Goal: Task Accomplishment & Management: Use online tool/utility

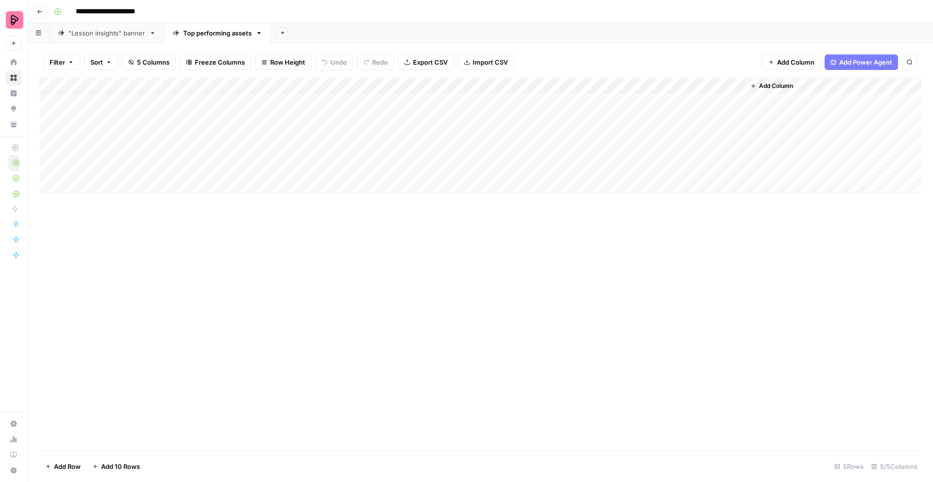
click at [238, 33] on div "Top performing assets" at bounding box center [217, 33] width 69 height 10
type input "**********"
click at [382, 266] on div "Add Column" at bounding box center [480, 264] width 882 height 373
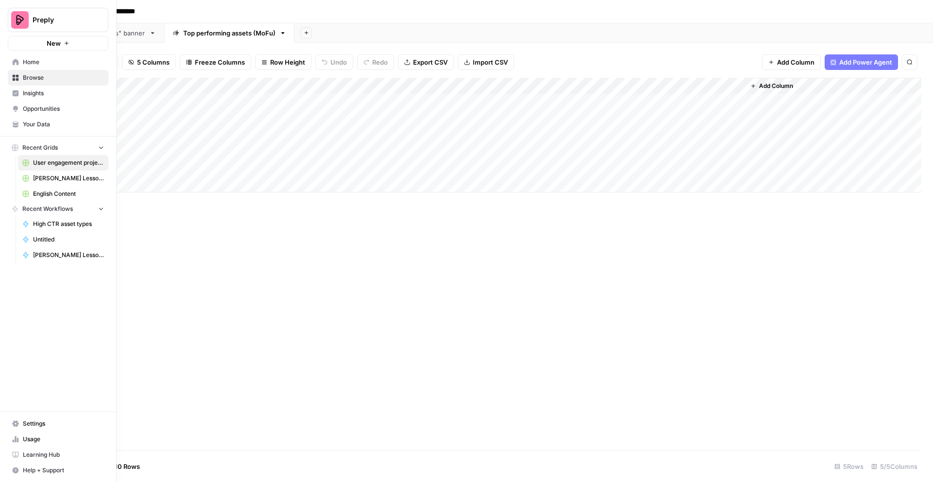
click at [19, 63] on link "Home" at bounding box center [58, 62] width 101 height 16
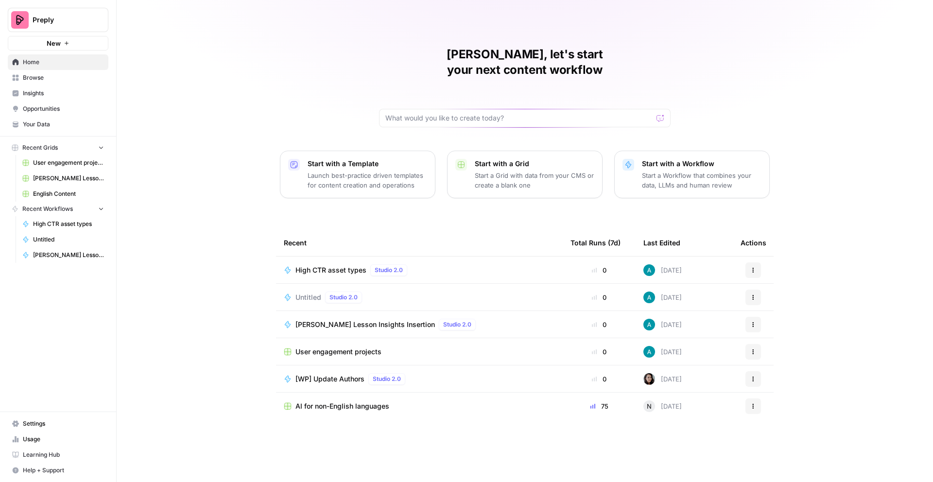
click at [913, 291] on div "Anna, let's start your next content workflow Start with a Template Launch best-…" at bounding box center [525, 241] width 816 height 482
click at [757, 290] on button "Actions" at bounding box center [753, 298] width 16 height 16
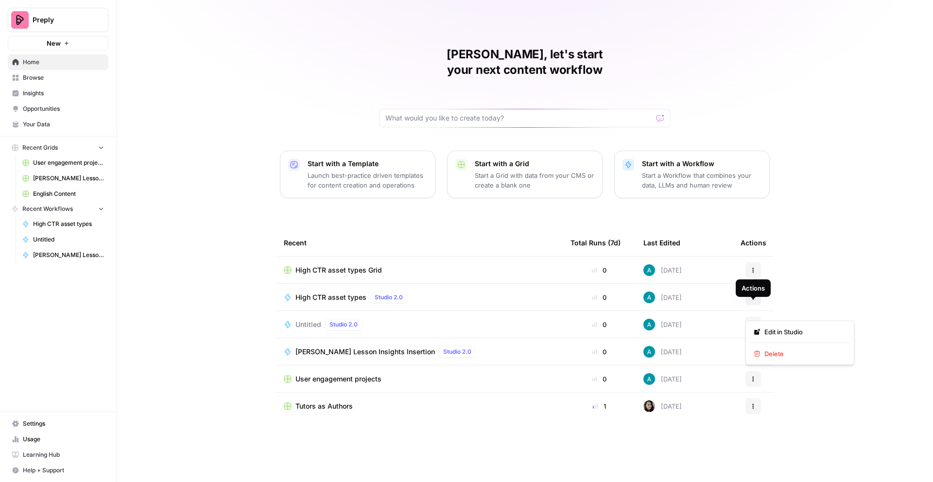
click at [751, 322] on icon "button" at bounding box center [753, 325] width 6 height 6
click at [770, 354] on span "Delete" at bounding box center [803, 354] width 78 height 10
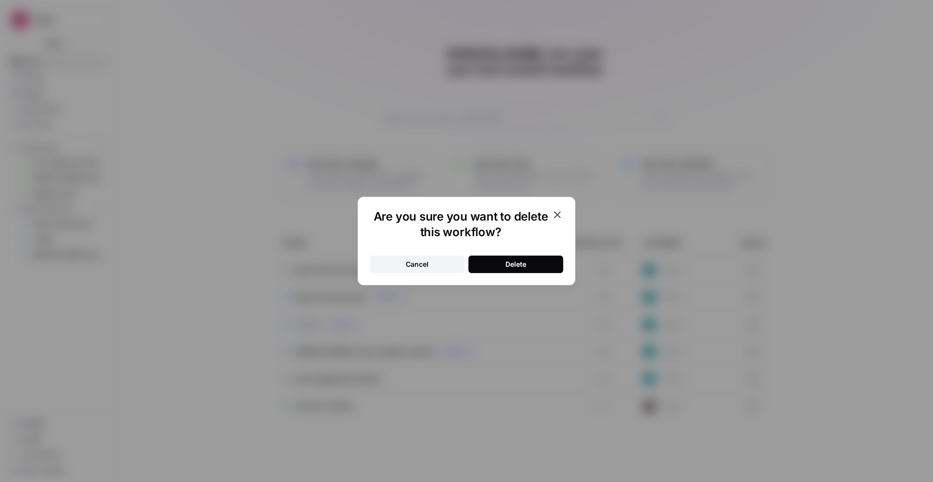
click at [522, 264] on div "Delete" at bounding box center [515, 264] width 21 height 10
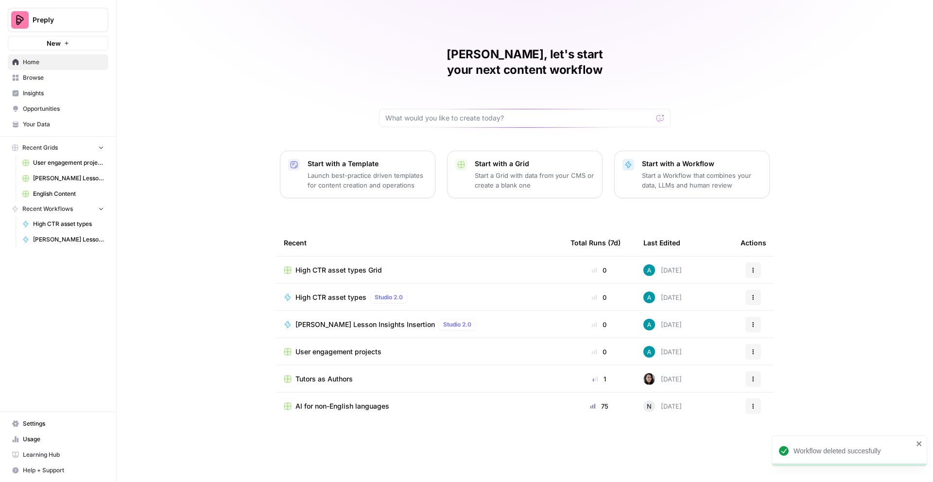
click at [753, 295] on icon "button" at bounding box center [753, 295] width 1 height 1
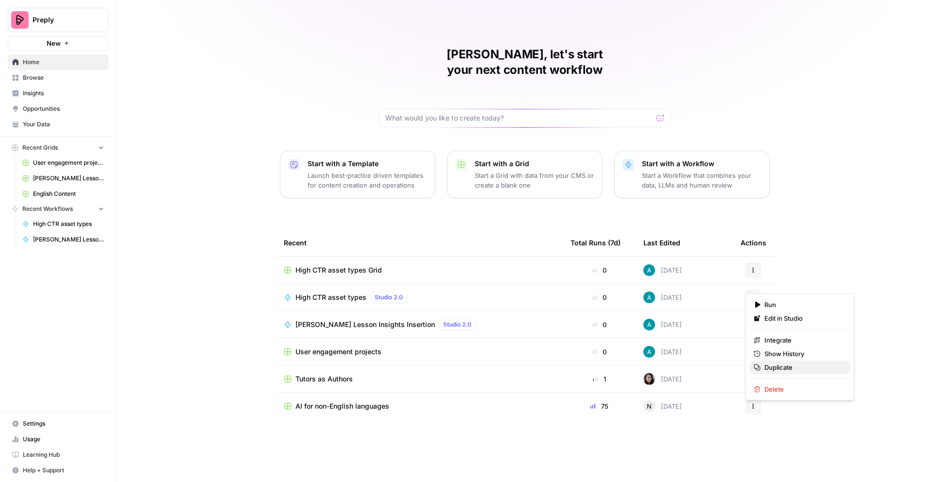
click at [772, 368] on span "Duplicate" at bounding box center [803, 367] width 78 height 10
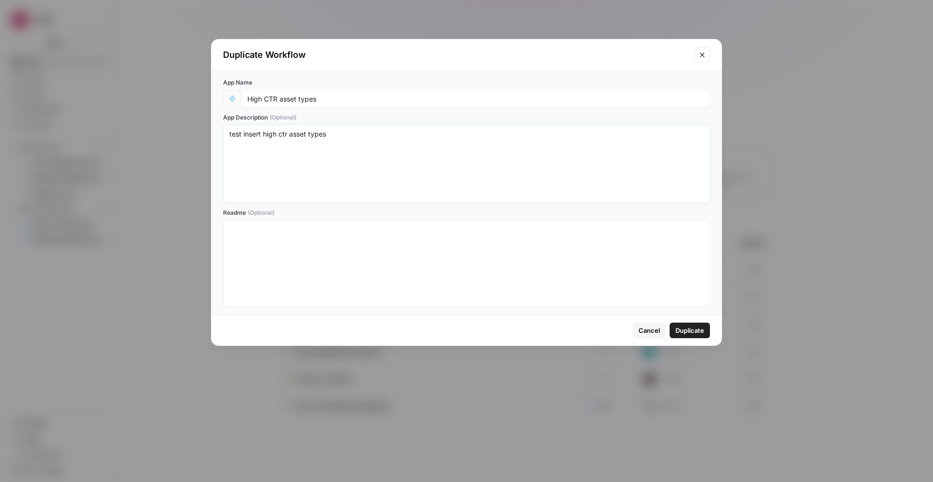
click at [354, 139] on textarea "test insert high ctr asset types" at bounding box center [466, 163] width 474 height 69
type textarea "test insert high ctr asset types (ToFu)"
click at [692, 328] on span "Duplicate" at bounding box center [689, 331] width 29 height 10
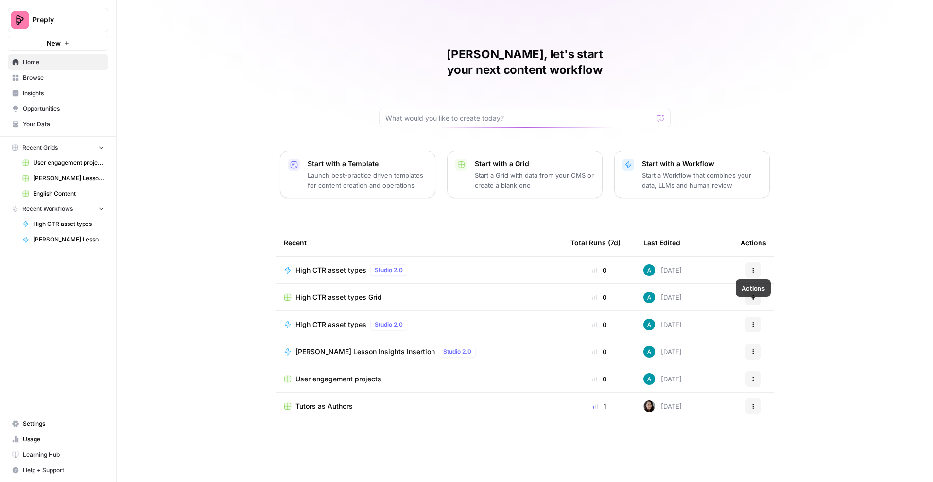
click at [756, 322] on icon "button" at bounding box center [753, 325] width 6 height 6
click at [774, 346] on span "Edit in Studio" at bounding box center [803, 346] width 78 height 10
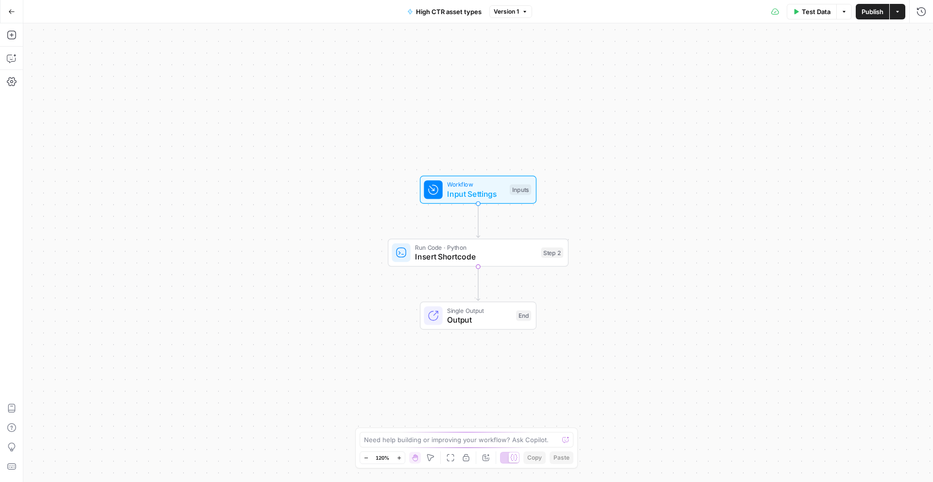
click at [896, 14] on icon "button" at bounding box center [898, 12] width 6 height 6
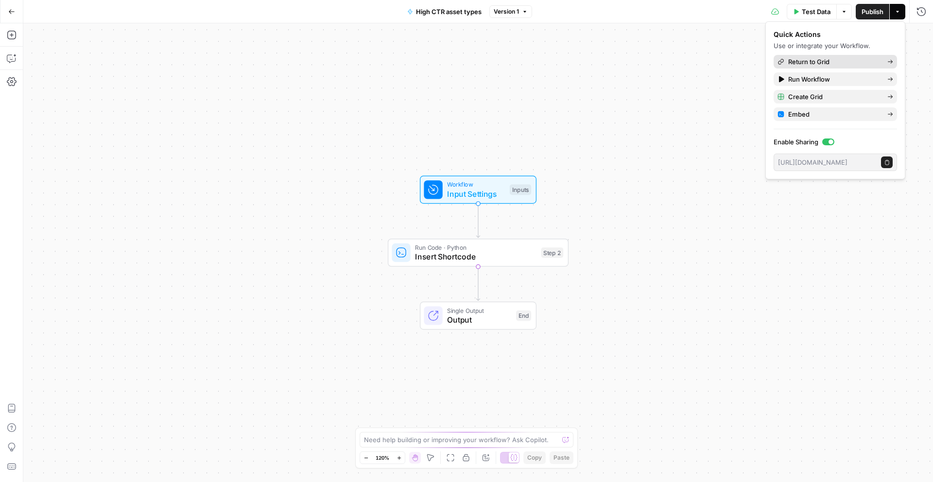
click at [824, 59] on span "Return to Grid" at bounding box center [833, 62] width 91 height 10
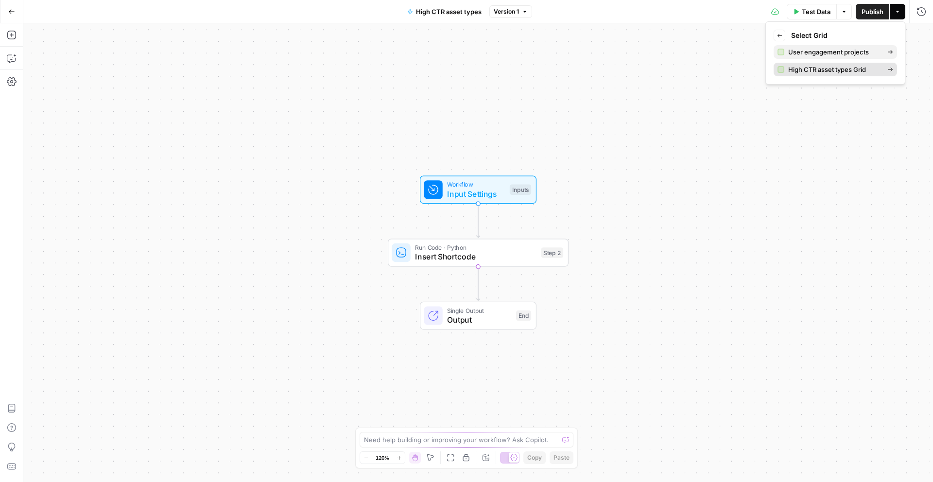
click at [840, 67] on span "High CTR asset types Grid" at bounding box center [833, 70] width 91 height 10
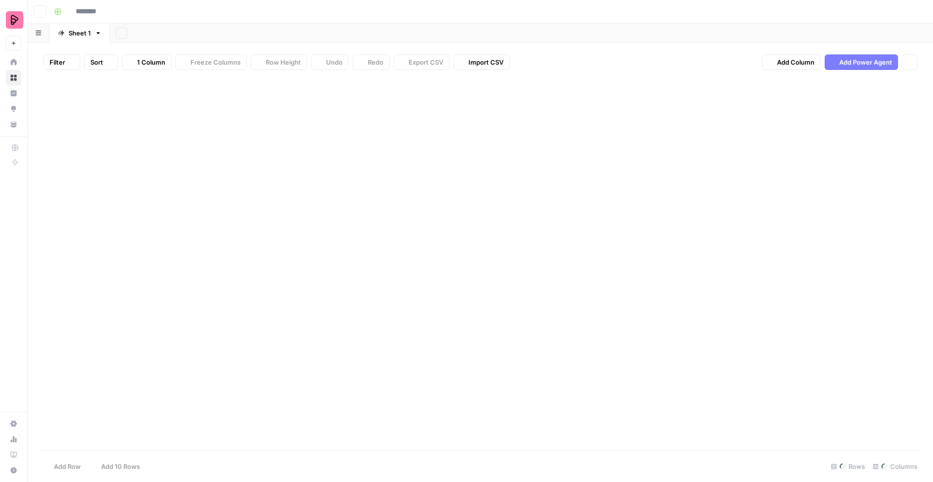
type input "**********"
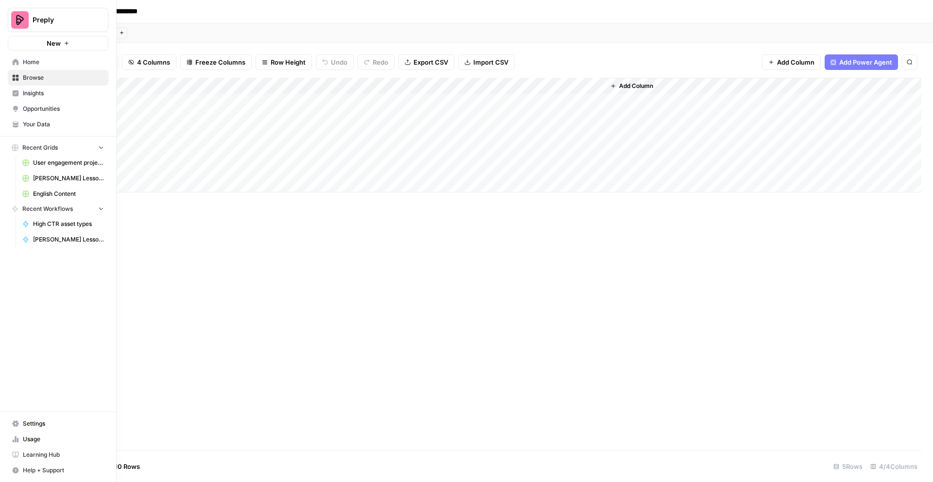
click at [15, 62] on icon at bounding box center [16, 62] width 6 height 6
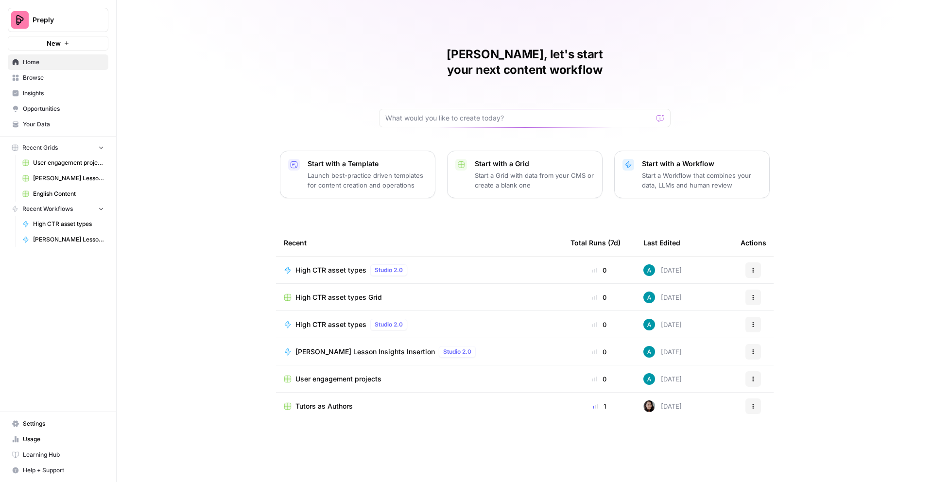
click at [353, 320] on span "High CTR asset types" at bounding box center [330, 325] width 71 height 10
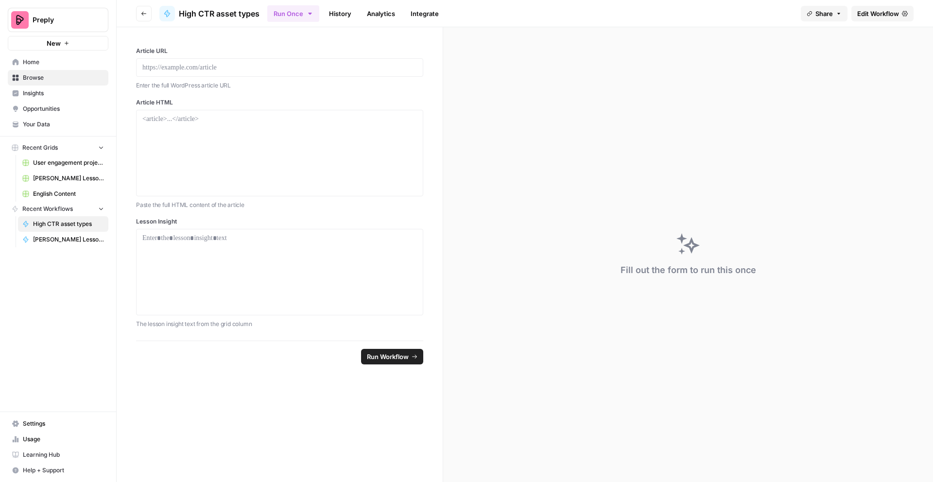
click at [893, 14] on span "Edit Workflow" at bounding box center [878, 14] width 42 height 10
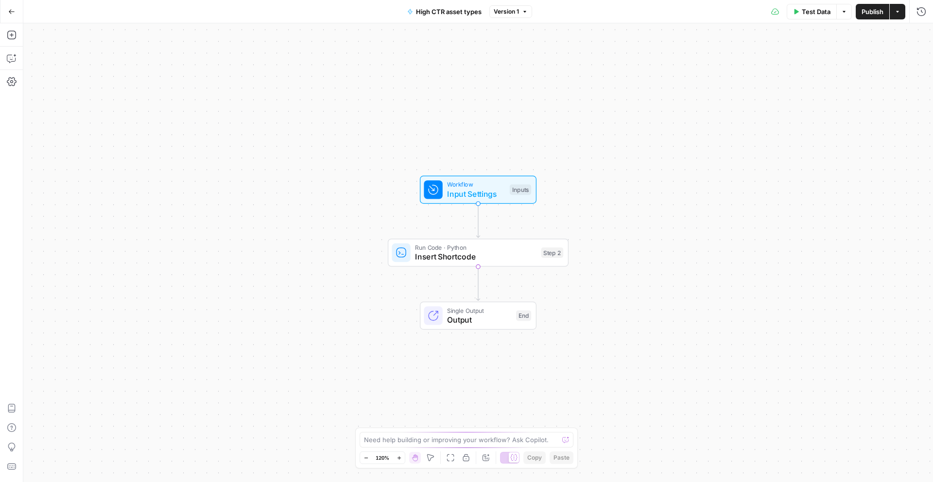
click at [462, 14] on span "High CTR asset types" at bounding box center [449, 12] width 66 height 10
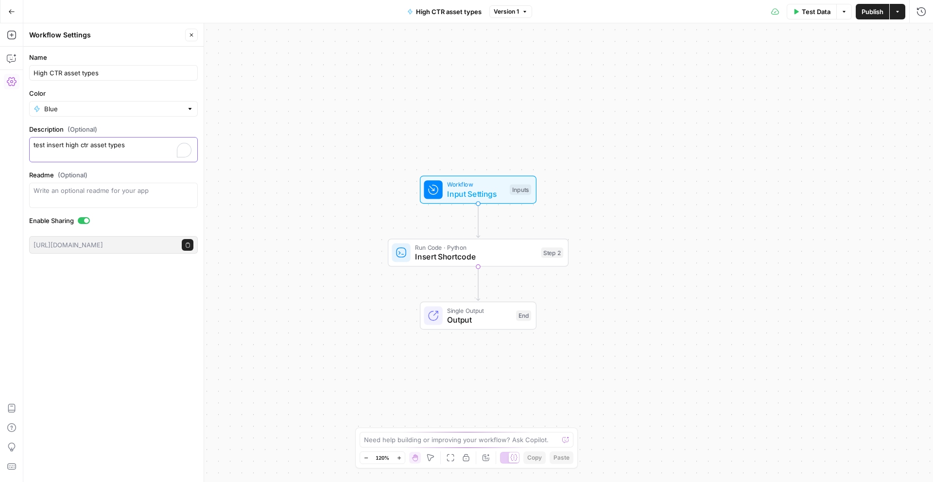
click at [138, 149] on textarea "test insert high ctr asset types" at bounding box center [114, 149] width 160 height 19
type textarea "test insert high ctr asset types (MoFu)"
click at [574, 91] on div "Workflow Input Settings Inputs Run Code · Python Insert Shortcode Step 2 Single…" at bounding box center [478, 252] width 910 height 459
click at [871, 16] on span "Publish" at bounding box center [872, 12] width 22 height 10
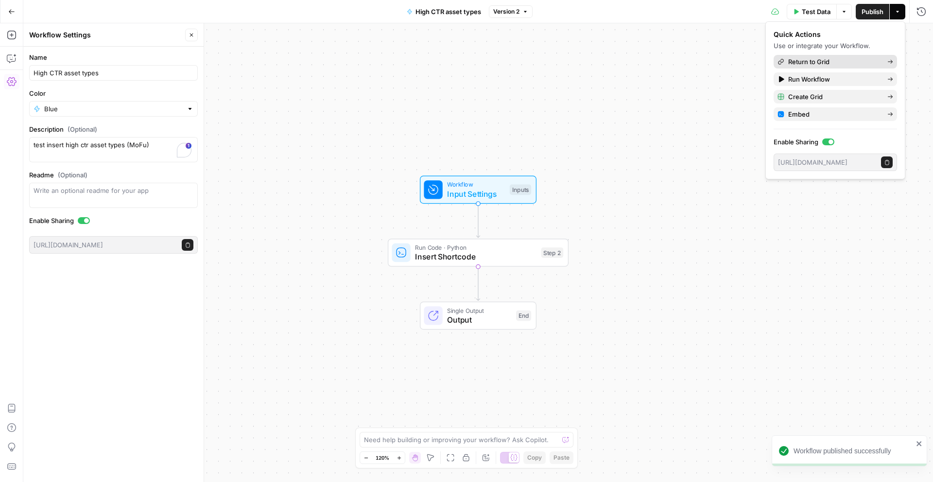
click at [819, 62] on span "Return to Grid" at bounding box center [833, 62] width 91 height 10
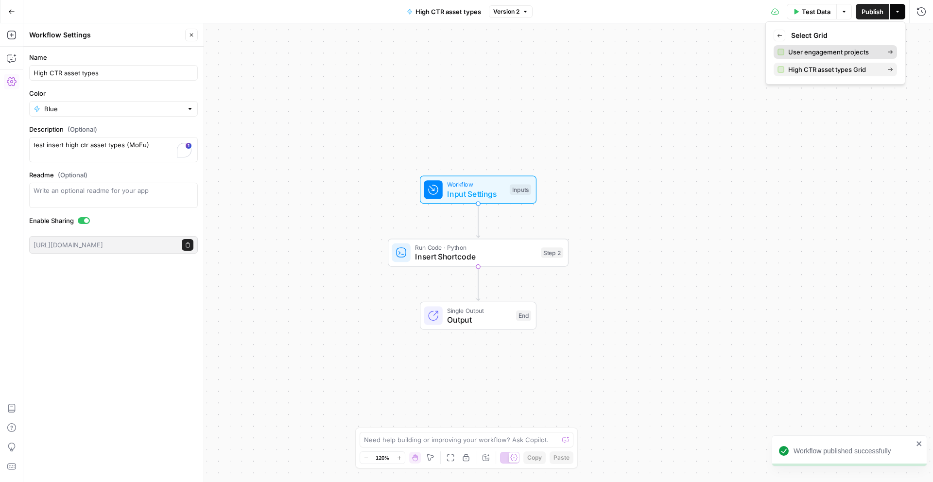
click at [826, 49] on span "User engagement projects" at bounding box center [833, 52] width 91 height 10
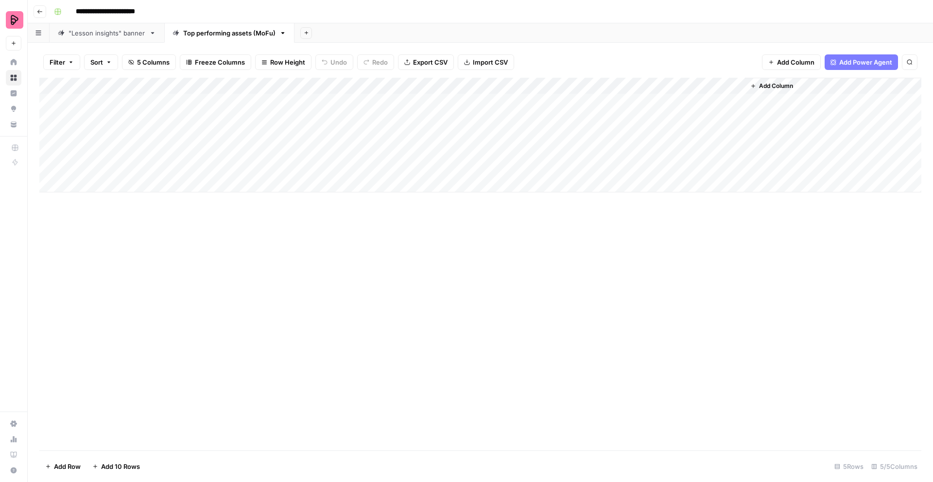
click at [283, 34] on icon "button" at bounding box center [282, 33] width 7 height 7
click at [299, 63] on span "Duplicate Sheet" at bounding box center [322, 65] width 47 height 10
click at [412, 36] on icon "button" at bounding box center [413, 33] width 7 height 7
click at [436, 85] on span "Delete Sheet" at bounding box center [452, 87] width 47 height 10
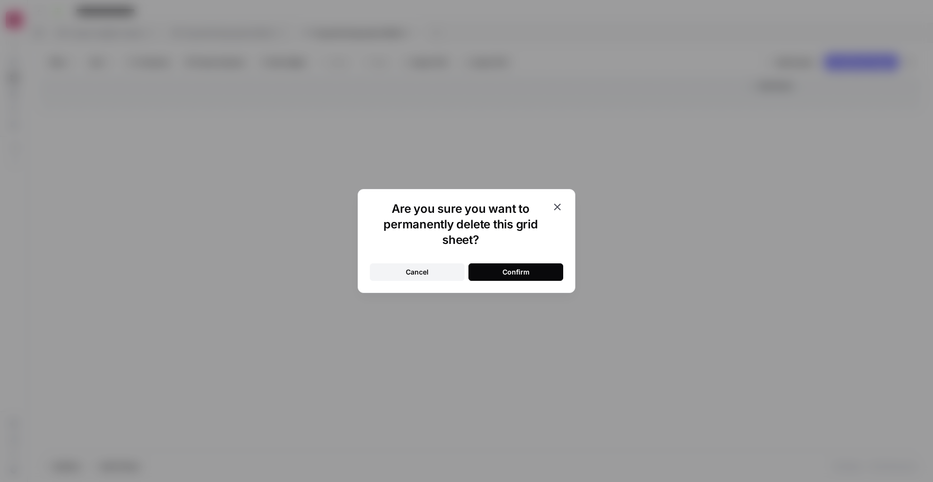
click at [510, 271] on div "Confirm" at bounding box center [515, 272] width 27 height 10
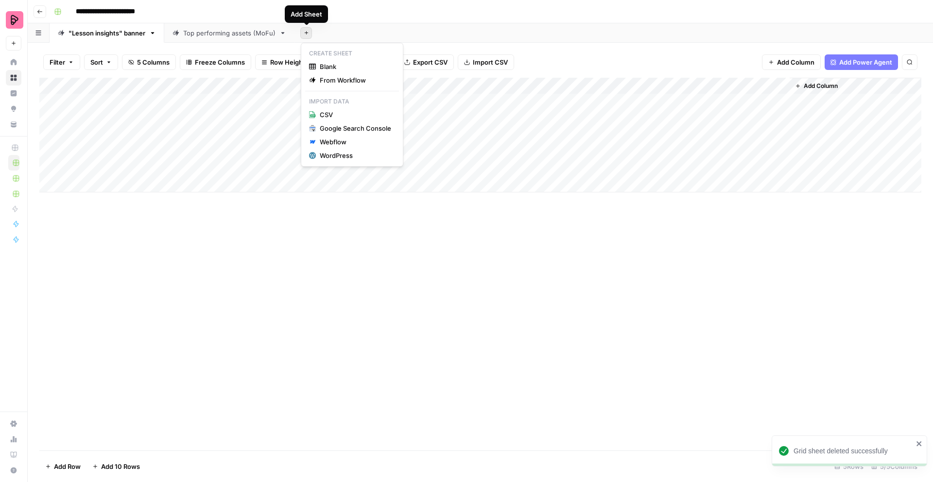
click at [311, 33] on button "Add Sheet" at bounding box center [306, 33] width 12 height 12
click at [338, 67] on span "Blank" at bounding box center [355, 67] width 71 height 10
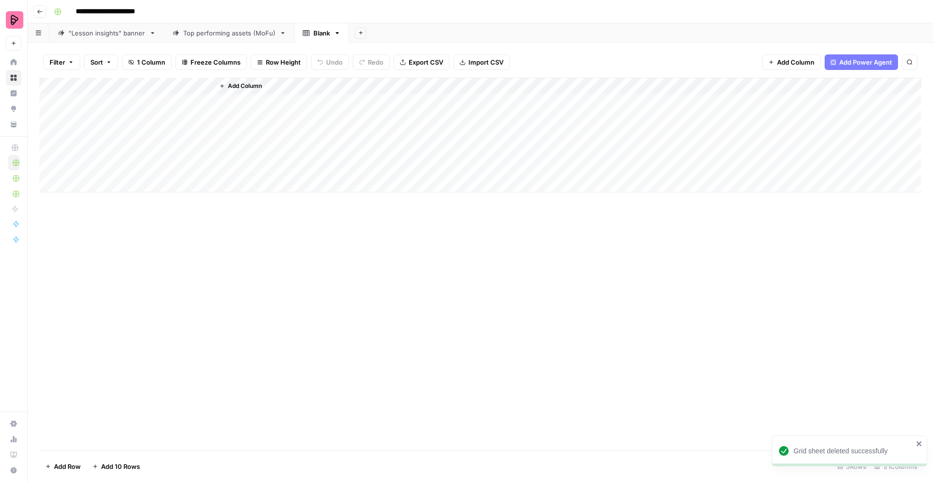
click at [313, 34] on div "Blank" at bounding box center [316, 33] width 27 height 10
click at [321, 34] on div "Blank" at bounding box center [321, 33] width 17 height 10
type input "*"
type input "**********"
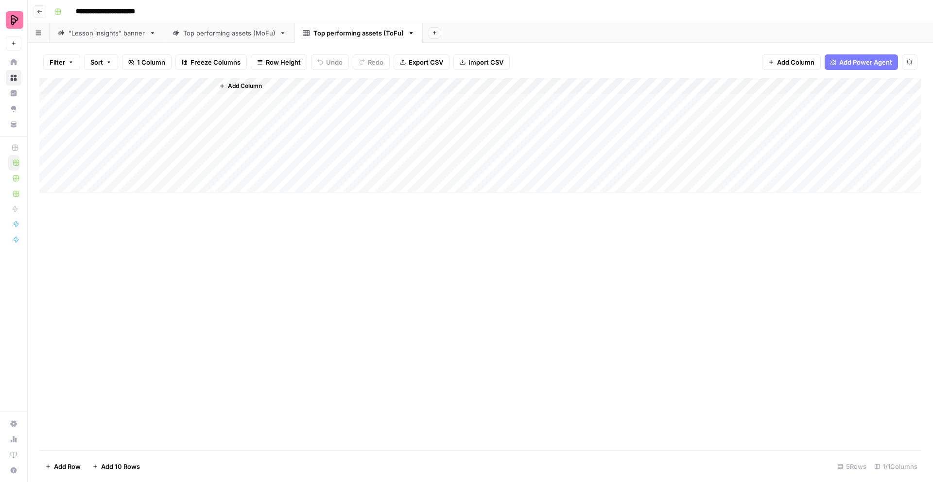
click at [420, 267] on div "Add Column" at bounding box center [480, 264] width 882 height 373
click at [794, 61] on span "Add Column" at bounding box center [795, 62] width 37 height 10
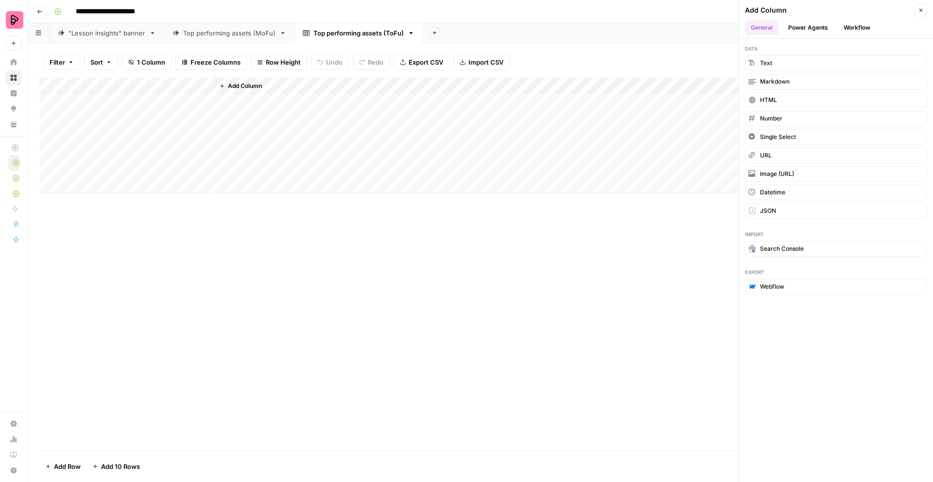
click at [862, 33] on button "Workflow" at bounding box center [857, 27] width 38 height 15
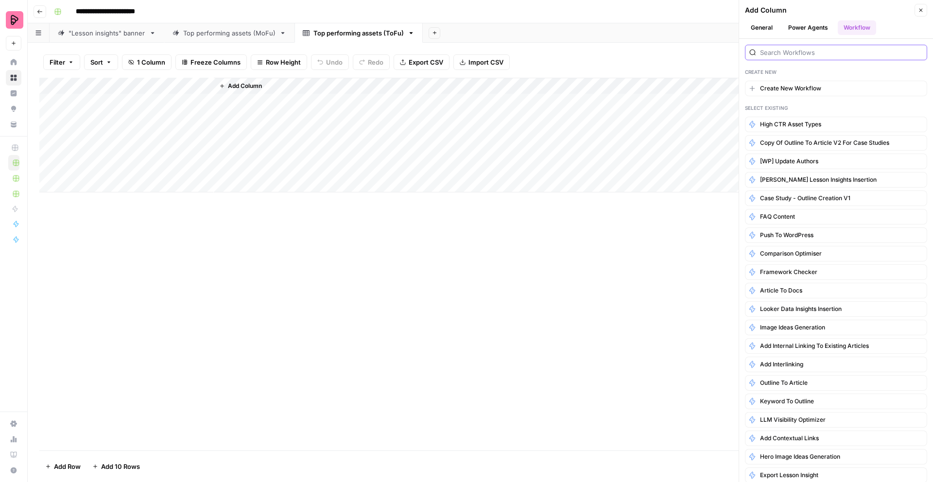
click at [810, 50] on input "search" at bounding box center [841, 53] width 163 height 10
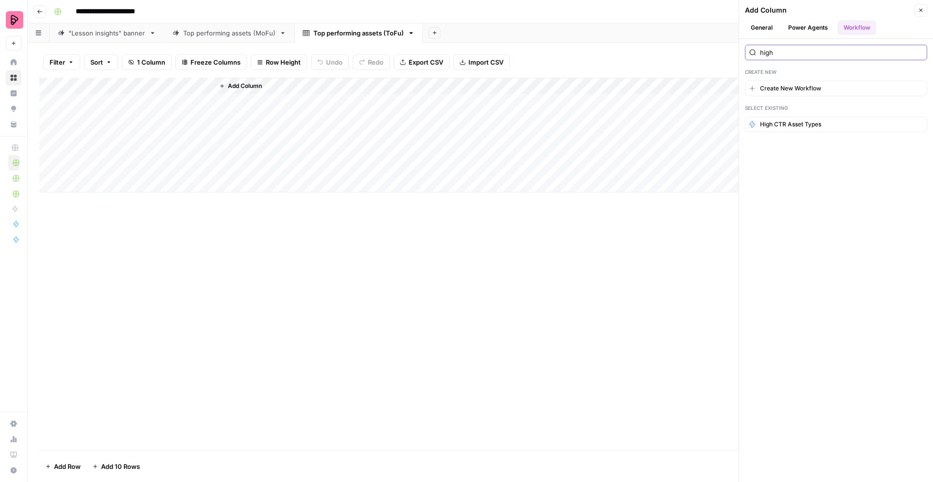
type input "high"
click at [651, 305] on div "Add Column" at bounding box center [480, 264] width 882 height 373
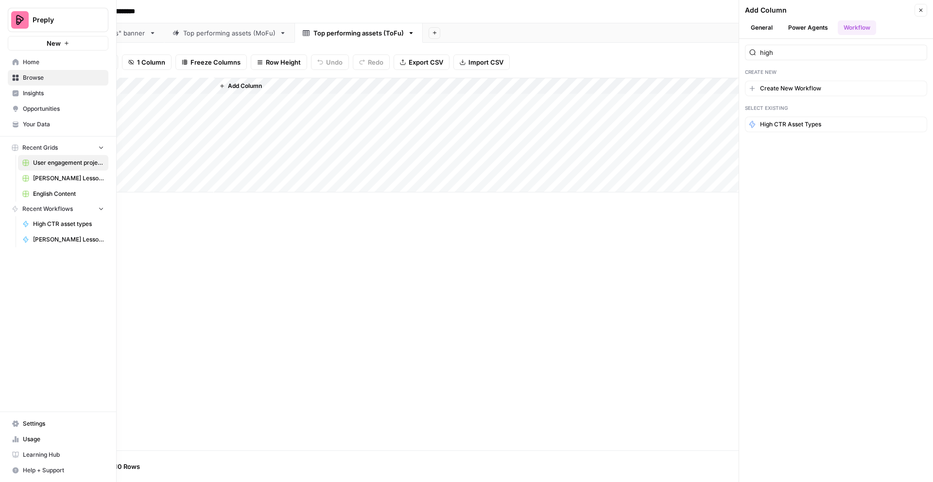
click at [16, 60] on icon at bounding box center [16, 62] width 6 height 6
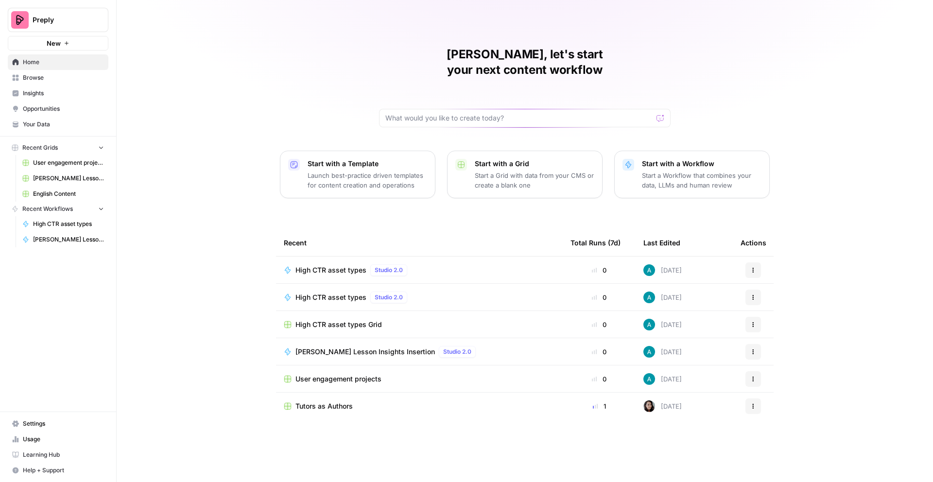
click at [751, 267] on icon "button" at bounding box center [753, 270] width 6 height 6
click at [792, 292] on span "Edit in Studio" at bounding box center [803, 291] width 78 height 10
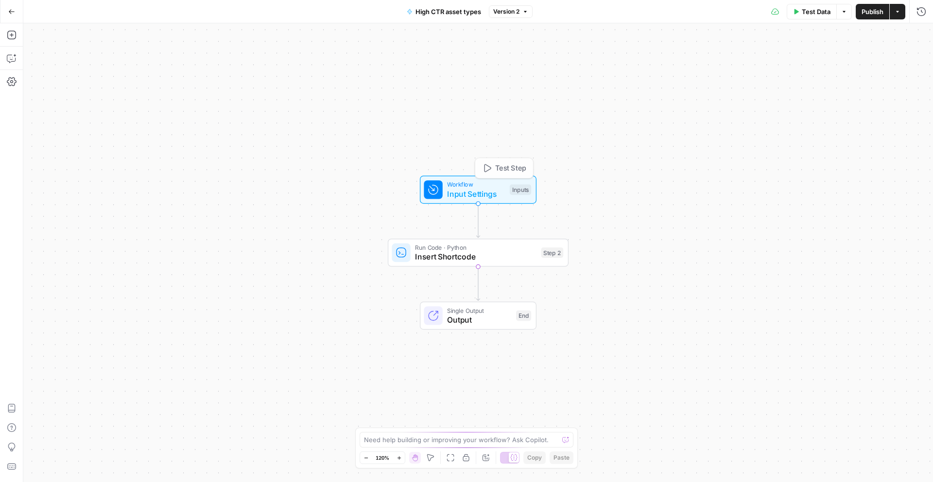
click at [458, 115] on div "Workflow Input Settings Inputs Test Step Run Code · Python Insert Shortcode Ste…" at bounding box center [478, 252] width 910 height 459
click at [469, 8] on span "High CTR asset types" at bounding box center [448, 12] width 66 height 10
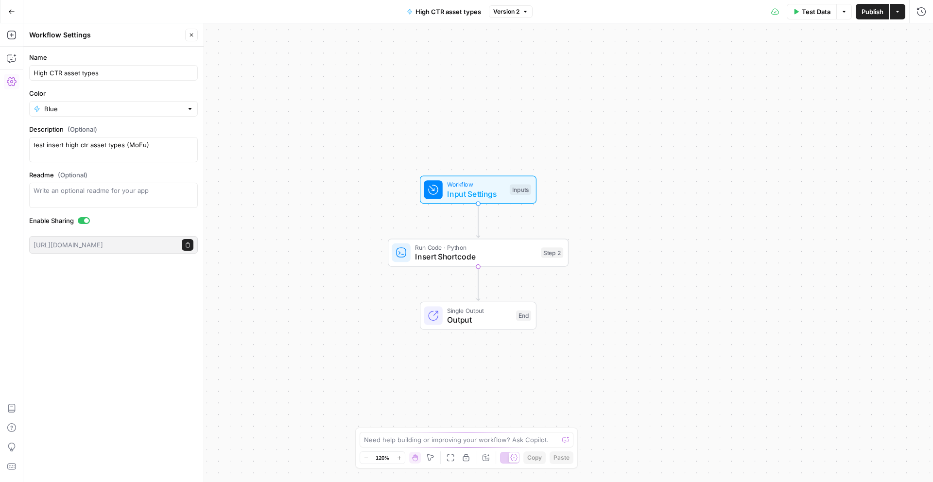
click at [510, 106] on div "Workflow Input Settings Inputs Run Code · Python Insert Shortcode Step 2 Single…" at bounding box center [478, 252] width 910 height 459
click at [9, 9] on icon "button" at bounding box center [11, 11] width 7 height 7
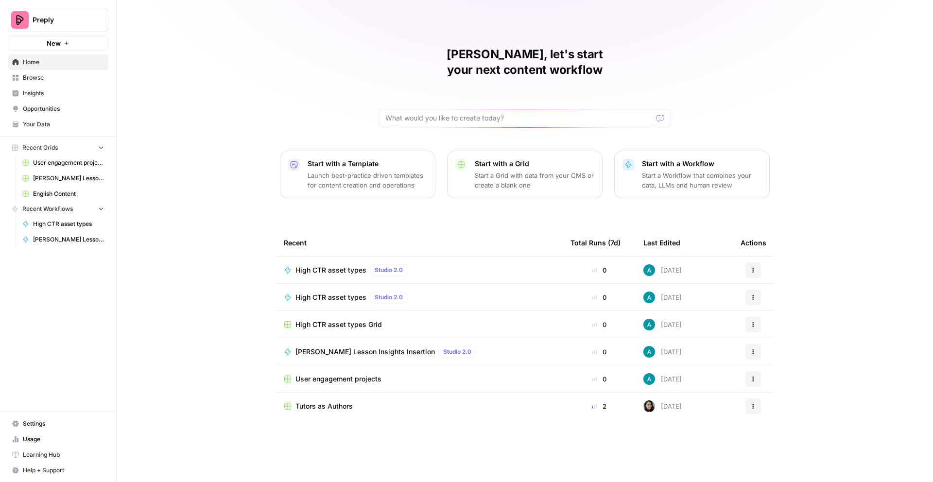
click at [754, 294] on icon "button" at bounding box center [753, 297] width 6 height 6
click at [779, 306] on span "Edit in Studio" at bounding box center [803, 305] width 78 height 10
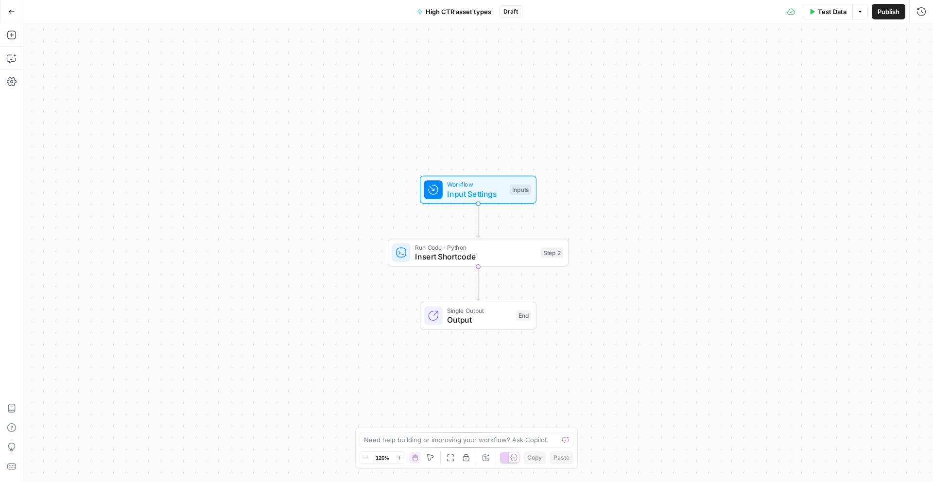
click at [478, 14] on span "High CTR asset types" at bounding box center [459, 12] width 66 height 10
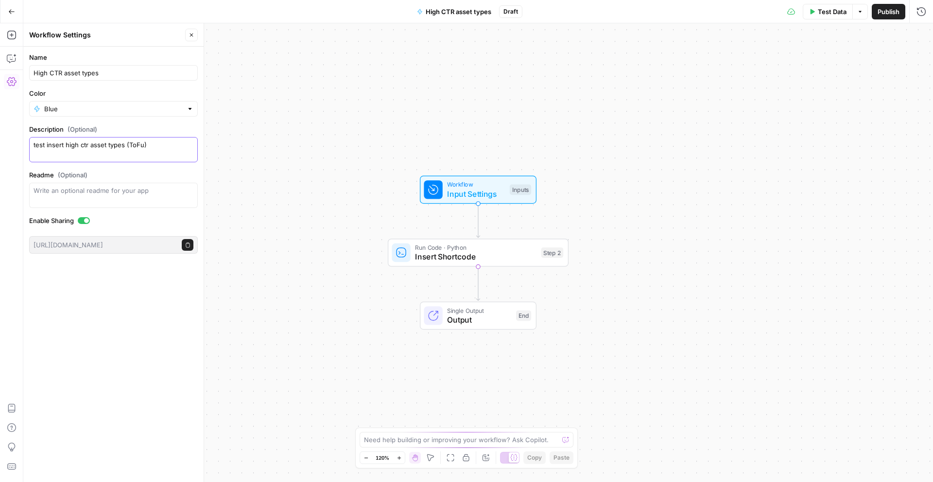
click at [149, 151] on textarea "test insert high ctr asset types (ToFu)" at bounding box center [114, 149] width 160 height 19
click at [121, 73] on input "High CTR asset types" at bounding box center [114, 73] width 160 height 10
type input "High CTR asset types (ToFu)"
click at [607, 104] on div "Workflow Input Settings Inputs Run Code · Python Insert Shortcode Step 2 Single…" at bounding box center [478, 252] width 910 height 459
click at [493, 90] on div "Workflow Input Settings Inputs Run Code · Python Insert Shortcode Step 2 Single…" at bounding box center [478, 252] width 910 height 459
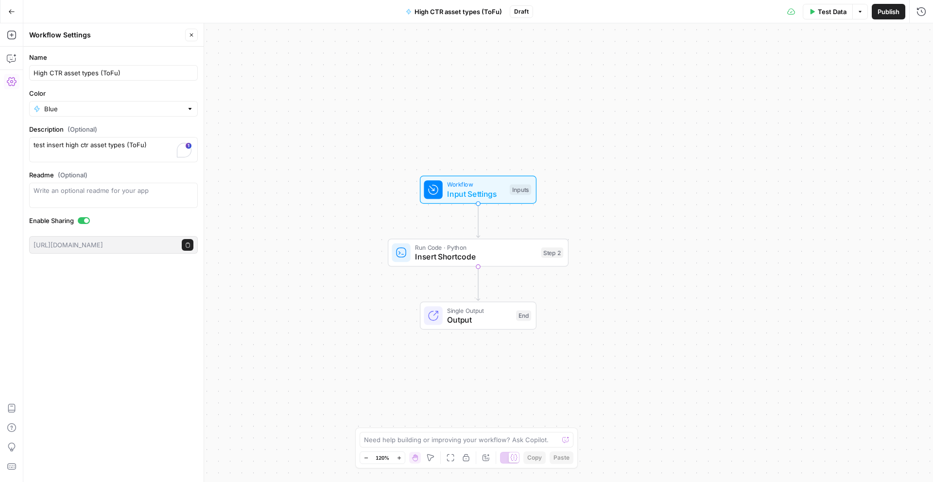
click at [888, 11] on span "Publish" at bounding box center [889, 12] width 22 height 10
click at [14, 10] on icon "button" at bounding box center [11, 11] width 7 height 7
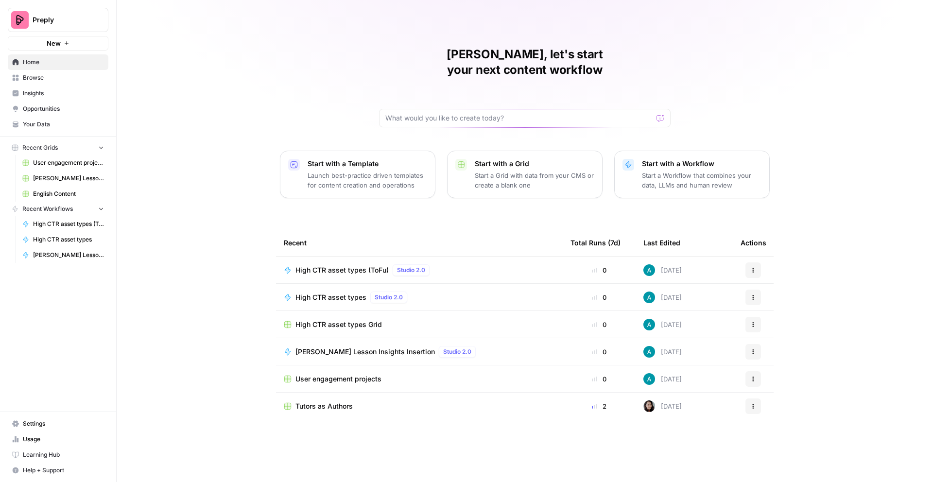
click at [753, 294] on icon "button" at bounding box center [753, 297] width 6 height 6
click at [793, 320] on span "Edit in Studio" at bounding box center [803, 318] width 78 height 10
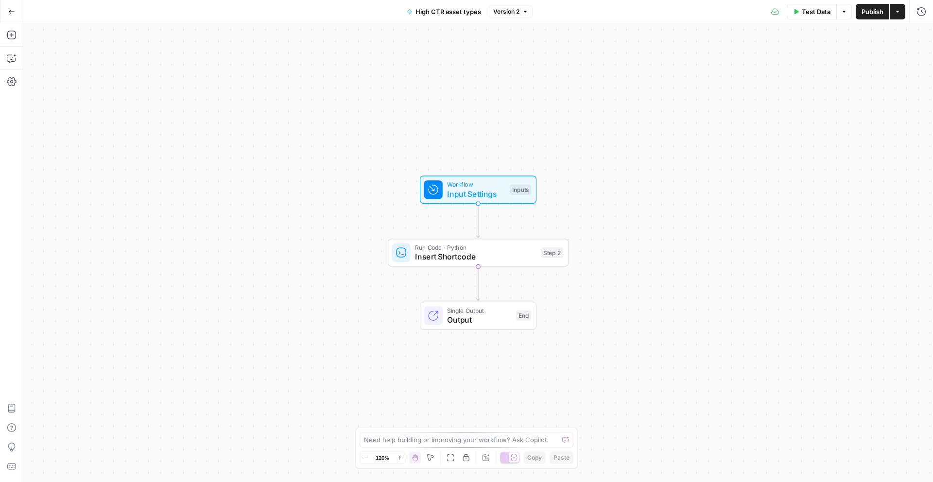
click at [462, 8] on span "High CTR asset types" at bounding box center [448, 12] width 66 height 10
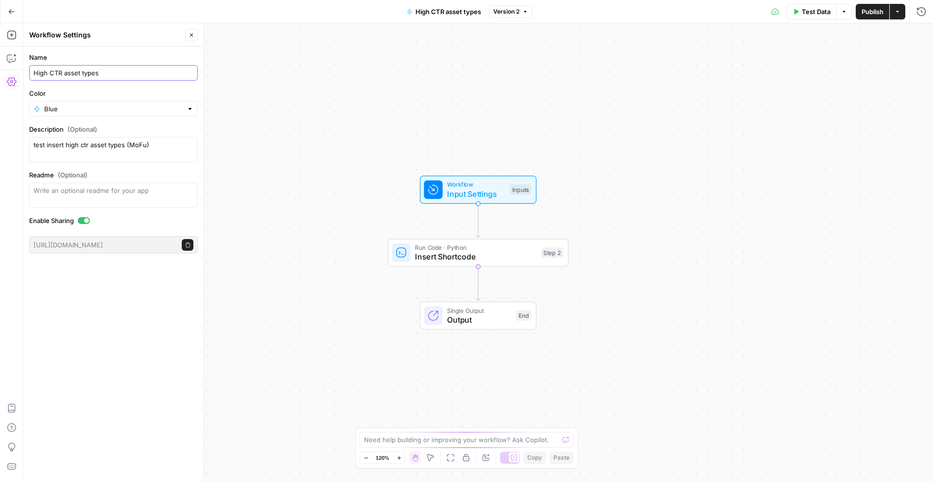
click at [126, 70] on input "High CTR asset types" at bounding box center [114, 73] width 160 height 10
type input "High CTR asset types (MoFu)"
click at [335, 125] on div "Workflow Input Settings Inputs Run Code · Python Insert Shortcode Step 2 Single…" at bounding box center [478, 252] width 910 height 459
click at [874, 15] on span "Publish" at bounding box center [872, 12] width 22 height 10
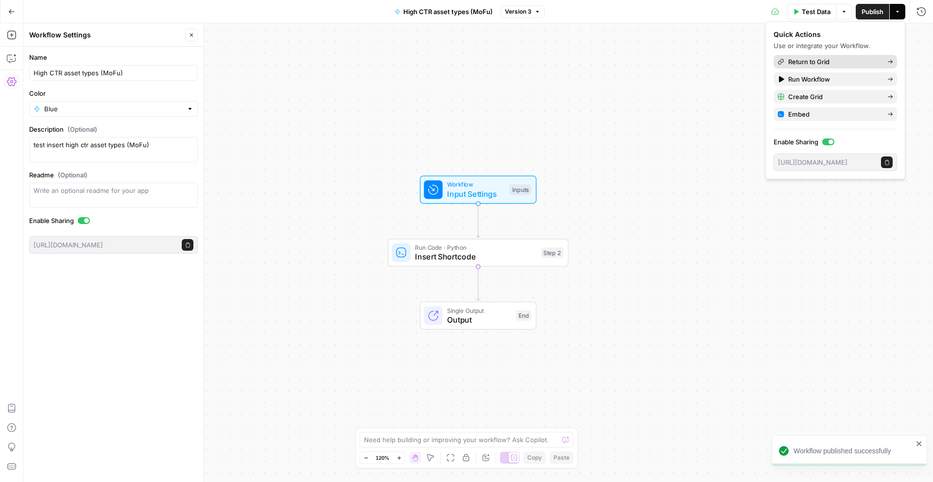
click at [826, 59] on span "Return to Grid" at bounding box center [833, 62] width 91 height 10
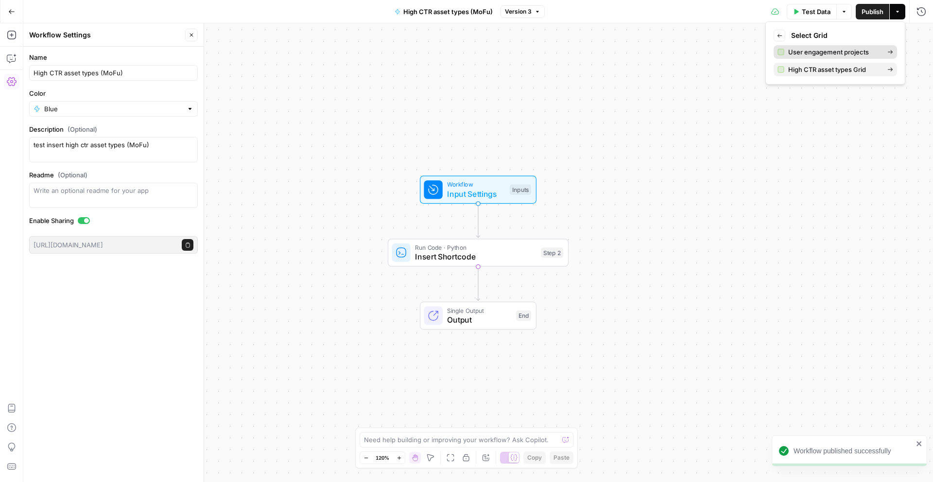
click at [810, 54] on span "User engagement projects" at bounding box center [833, 52] width 91 height 10
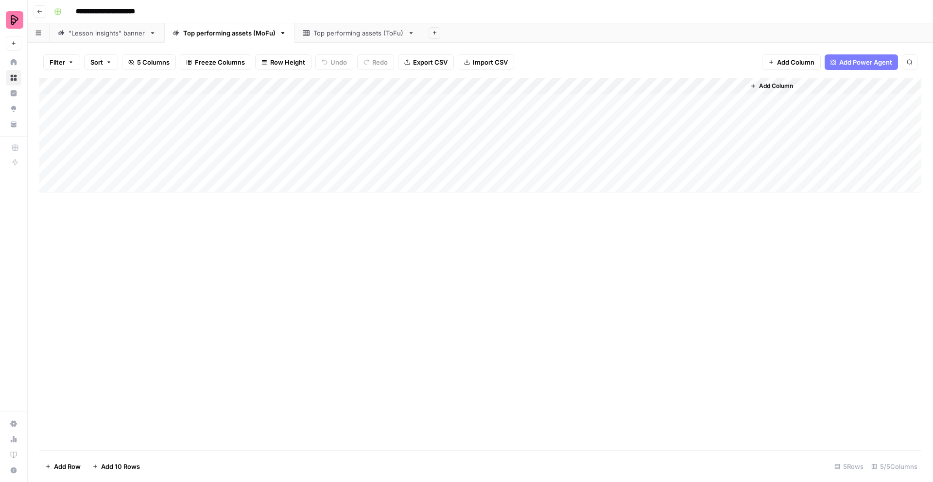
click at [702, 86] on div "Add Column" at bounding box center [480, 135] width 882 height 115
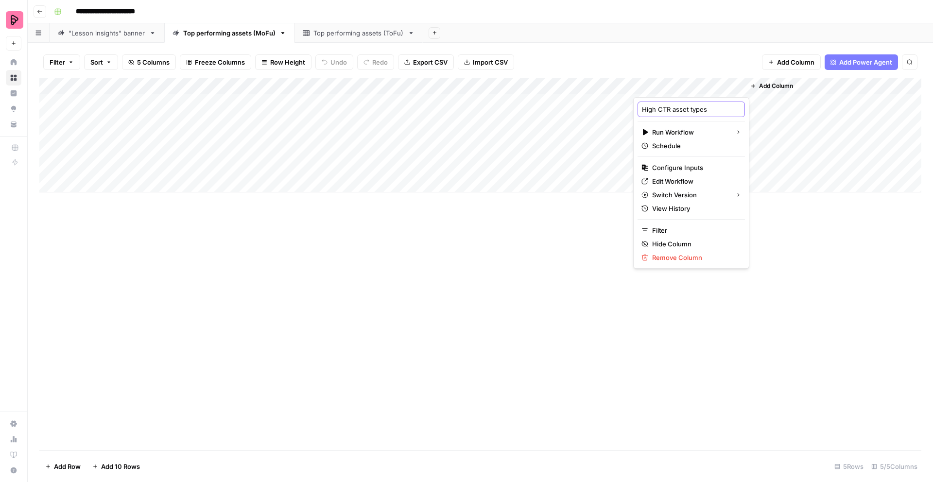
click at [700, 108] on input "High CTR asset types" at bounding box center [691, 109] width 99 height 10
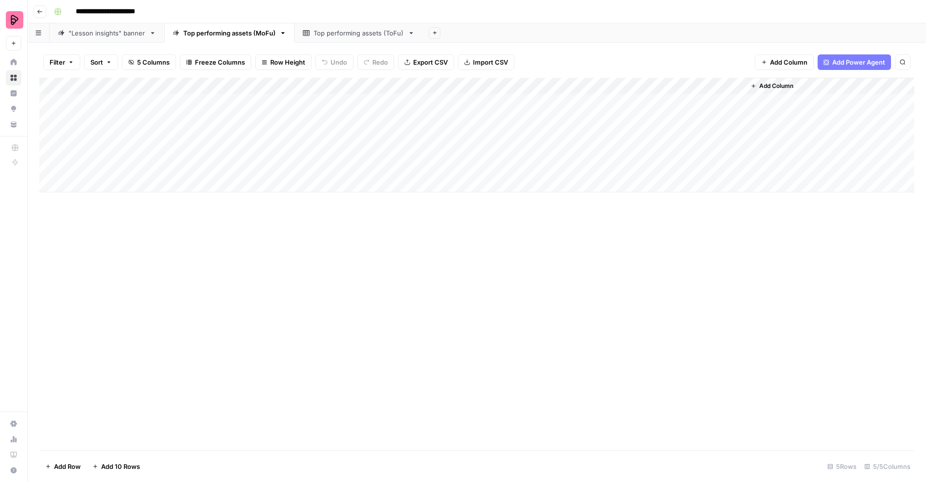
click at [744, 296] on div "Add Column" at bounding box center [476, 264] width 875 height 373
click at [724, 86] on div "Add Column" at bounding box center [480, 135] width 882 height 115
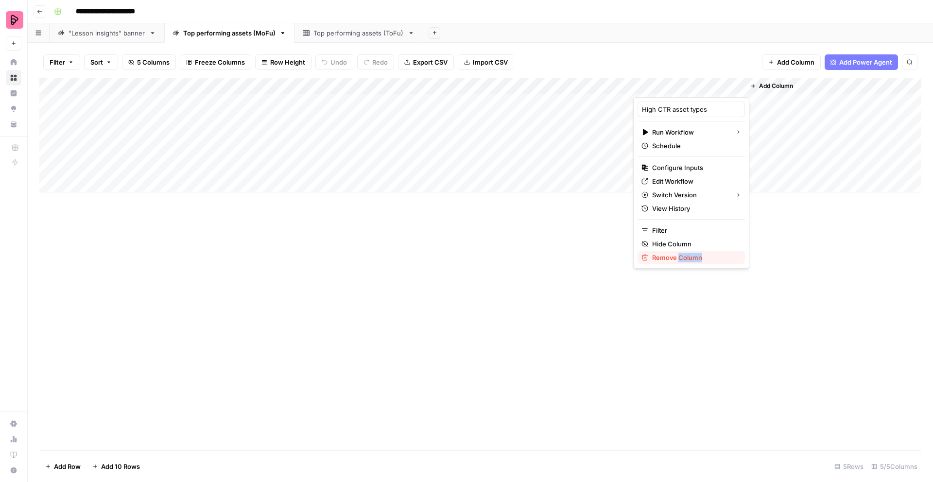
click at [652, 258] on span "Remove Column" at bounding box center [694, 258] width 85 height 10
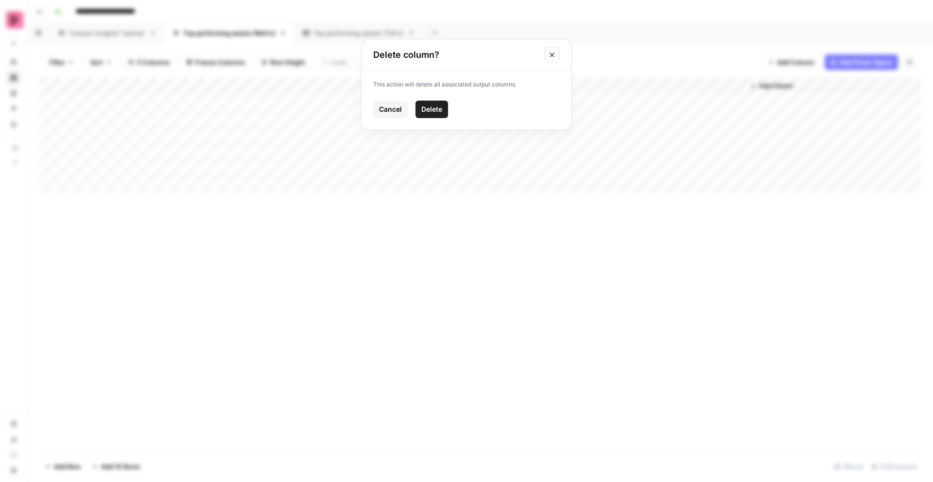
click at [433, 110] on span "Delete" at bounding box center [431, 109] width 21 height 10
click at [665, 83] on span "Add Column" at bounding box center [665, 86] width 34 height 9
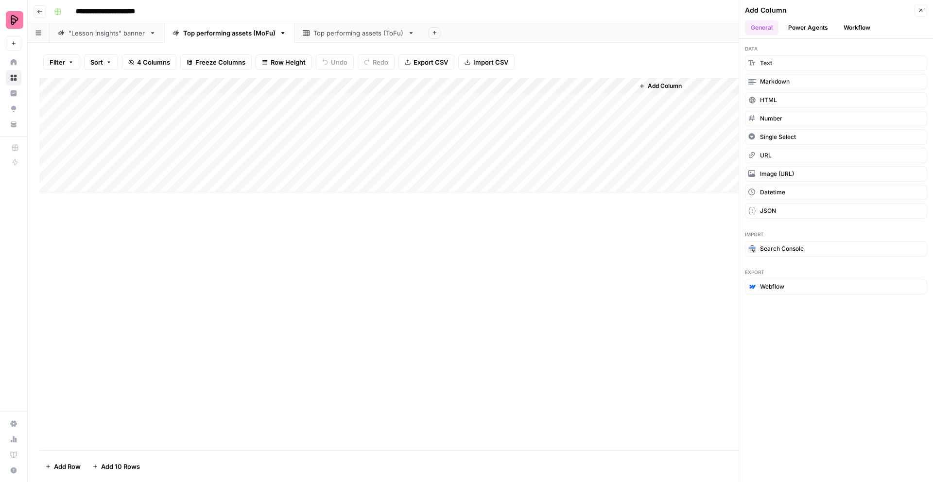
click at [862, 25] on button "Workflow" at bounding box center [857, 27] width 38 height 15
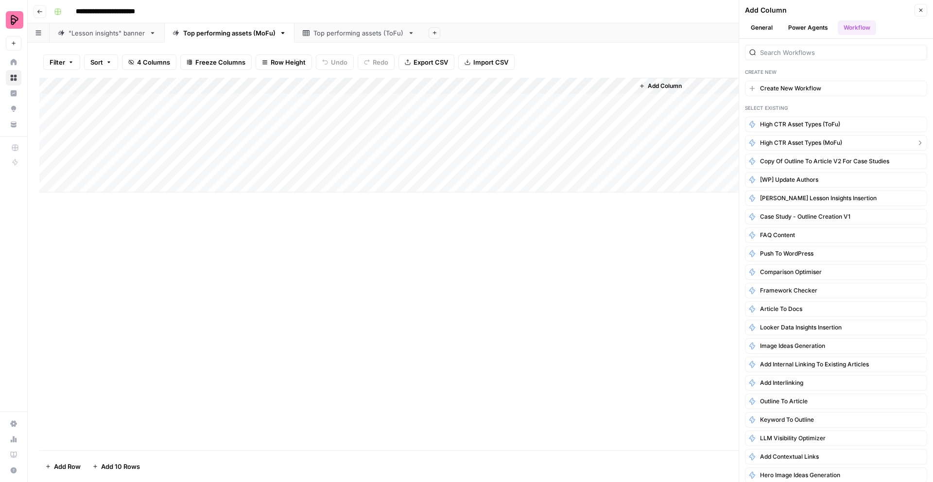
click at [832, 142] on span "High CTR asset types (MoFu)" at bounding box center [801, 142] width 82 height 9
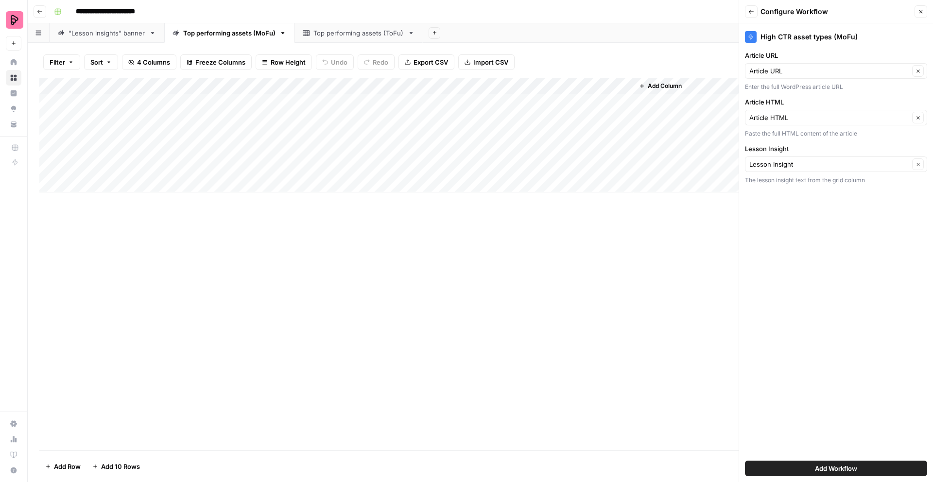
click at [835, 465] on span "Add Workflow" at bounding box center [836, 469] width 42 height 10
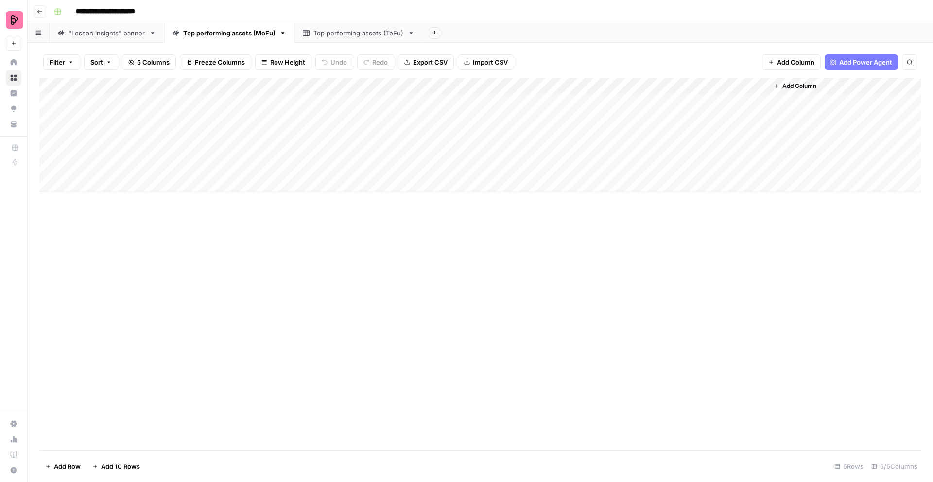
click at [352, 30] on div "Top performing assets (ToFu)" at bounding box center [358, 33] width 90 height 10
click at [793, 61] on span "Add Column" at bounding box center [795, 62] width 37 height 10
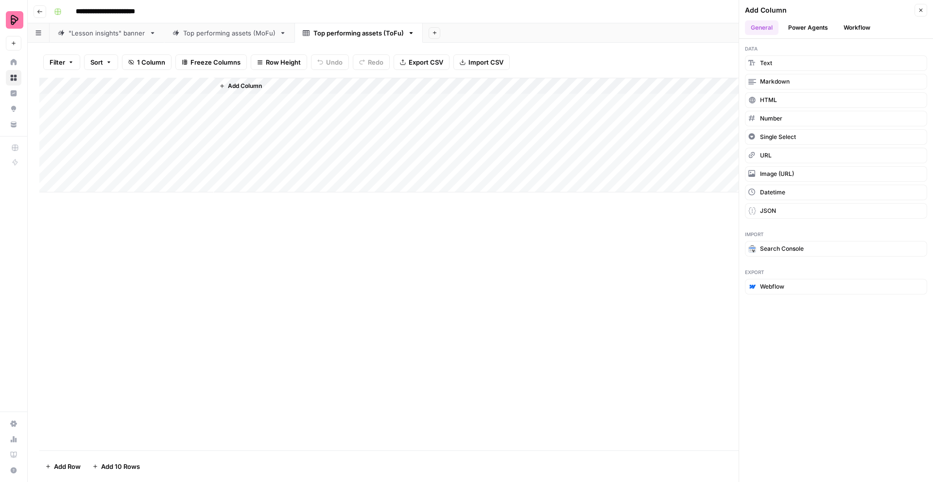
click at [856, 27] on button "Workflow" at bounding box center [857, 27] width 38 height 15
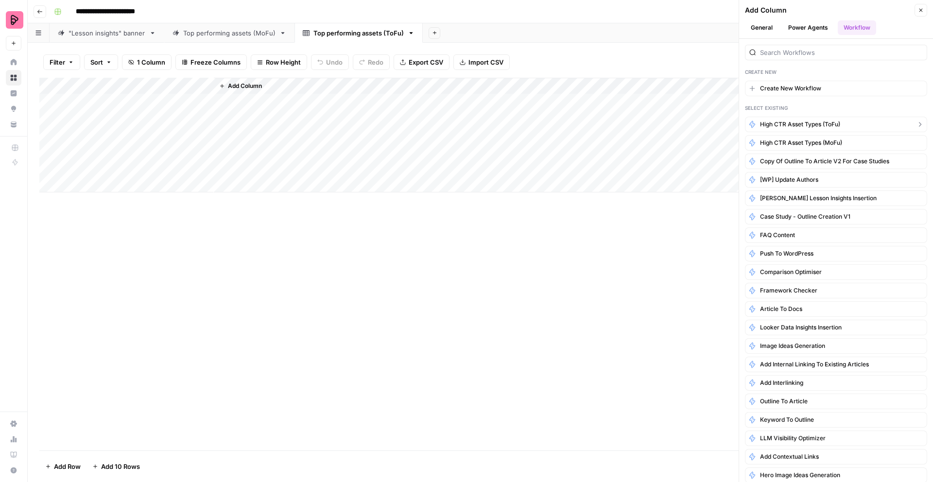
click at [836, 124] on span "High CTR asset types (ToFu)" at bounding box center [800, 124] width 80 height 9
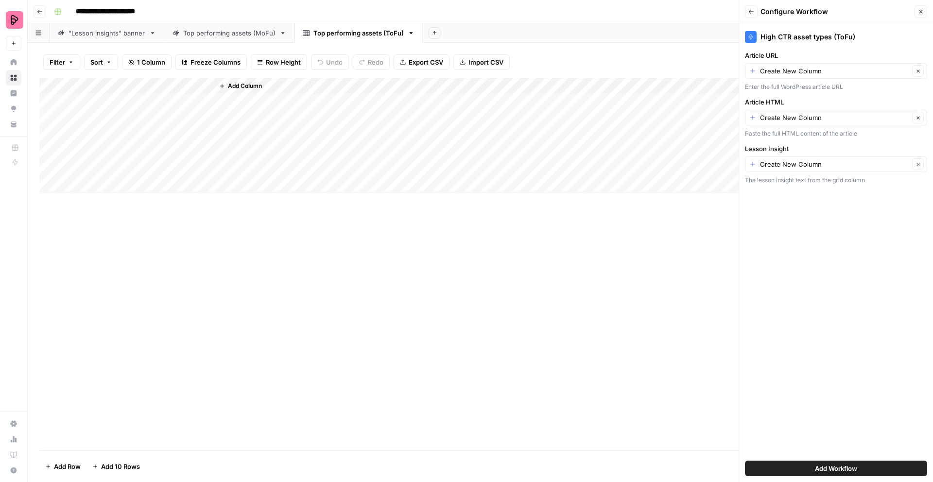
click at [837, 469] on span "Add Workflow" at bounding box center [836, 469] width 42 height 10
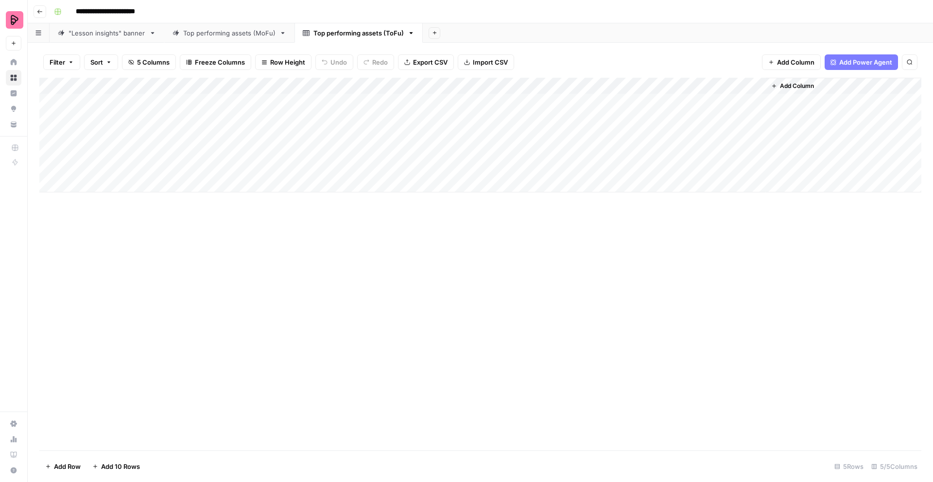
click at [445, 325] on div "Add Column" at bounding box center [480, 264] width 882 height 373
click at [99, 33] on div ""Lesson insights" banner" at bounding box center [107, 33] width 77 height 10
click at [246, 34] on div "Top performing assets (MoFu)" at bounding box center [229, 33] width 92 height 10
click at [359, 32] on div "Top performing assets (ToFu)" at bounding box center [358, 33] width 90 height 10
click at [197, 36] on div "Top performing assets (MoFu)" at bounding box center [229, 33] width 92 height 10
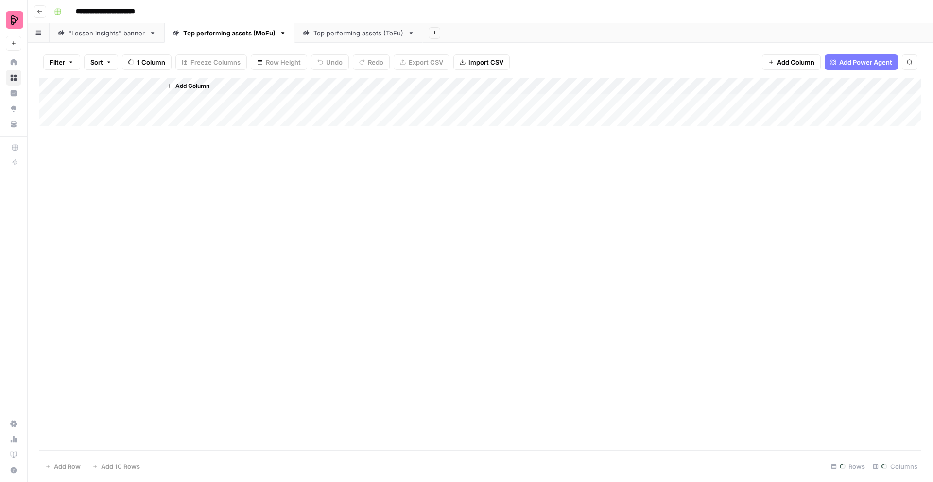
click at [98, 34] on div ""Lesson insights" banner" at bounding box center [107, 33] width 77 height 10
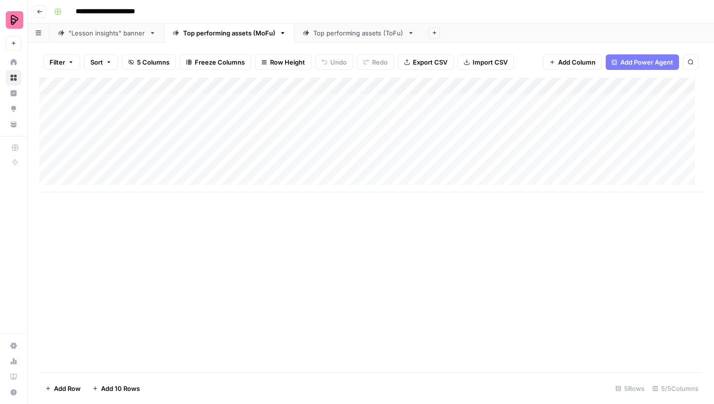
click at [354, 32] on div "Top performing assets (ToFu)" at bounding box center [358, 33] width 90 height 10
click at [224, 31] on div "Top performing assets (MoFu)" at bounding box center [229, 33] width 92 height 10
click at [106, 39] on link ""Lesson insights" banner" at bounding box center [107, 32] width 115 height 19
